Goal: Navigation & Orientation: Find specific page/section

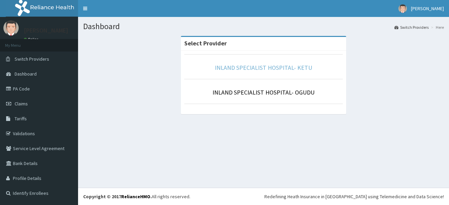
click at [226, 64] on link "INLAND SPECIALIST HOSPITAL- KETU" at bounding box center [263, 68] width 97 height 8
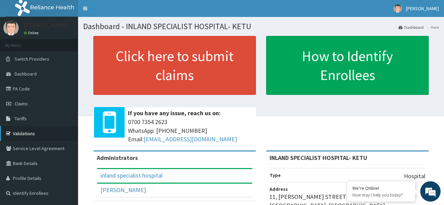
click at [32, 132] on link "Validations" at bounding box center [39, 133] width 78 height 15
